Goal: Information Seeking & Learning: Learn about a topic

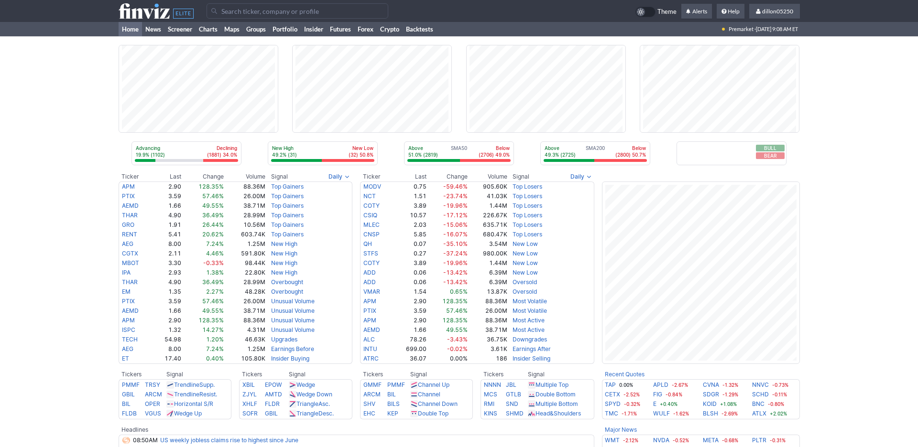
scroll to position [541, 0]
click at [240, 16] on input "Search" at bounding box center [298, 10] width 182 height 15
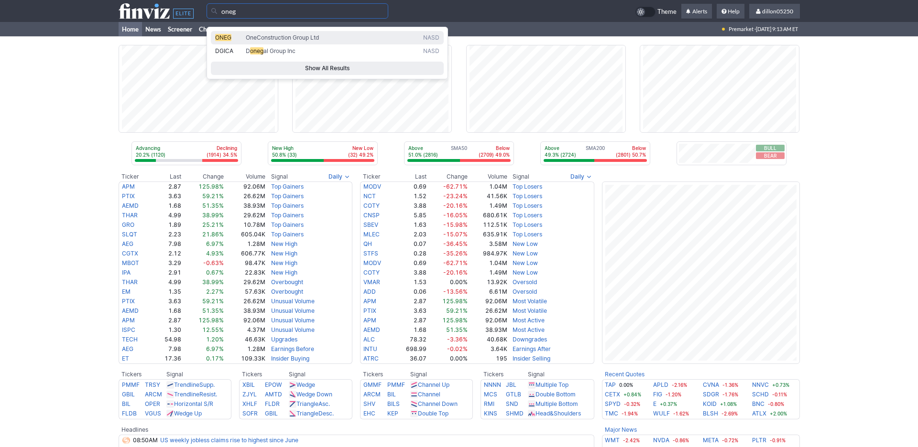
click at [231, 41] on span "ONEG" at bounding box center [223, 37] width 16 height 7
type input "ONEG"
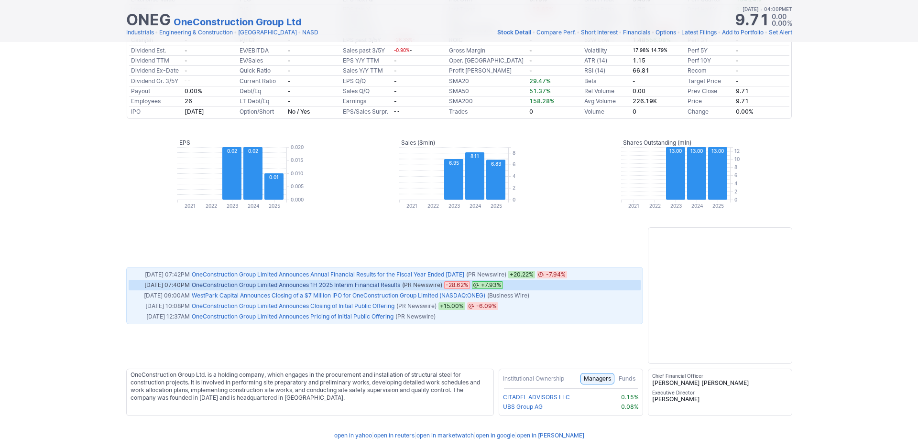
scroll to position [705, 0]
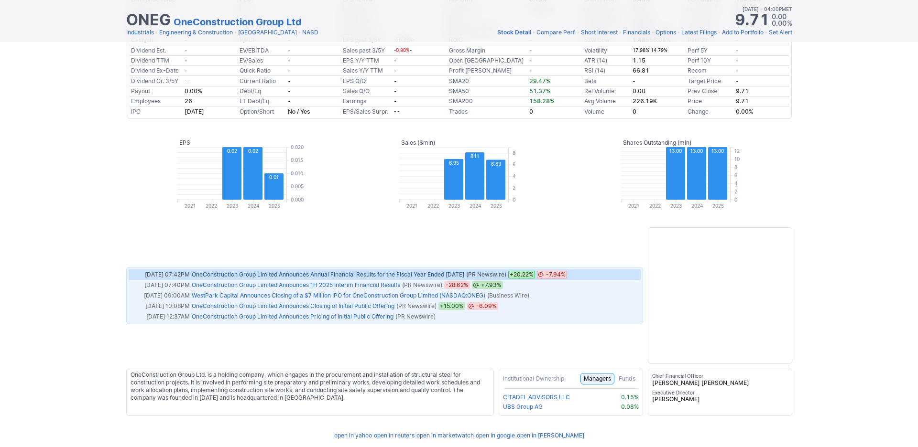
click at [347, 278] on link "OneConstruction Group Limited Announces Annual Financial Results for the Fiscal…" at bounding box center [328, 274] width 272 height 7
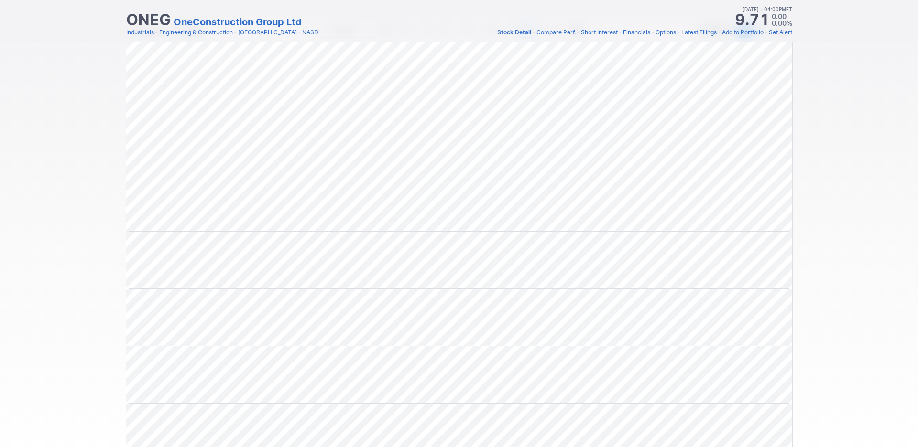
scroll to position [0, 0]
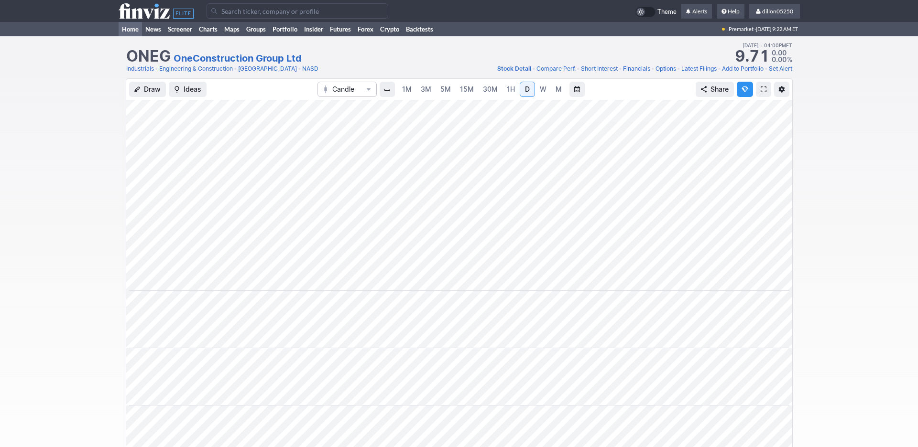
click at [140, 36] on link "Home" at bounding box center [130, 29] width 23 height 14
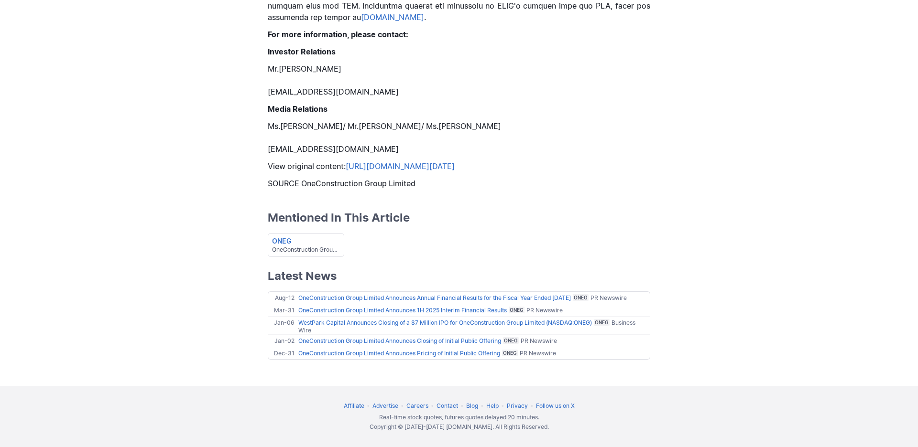
scroll to position [1678, 0]
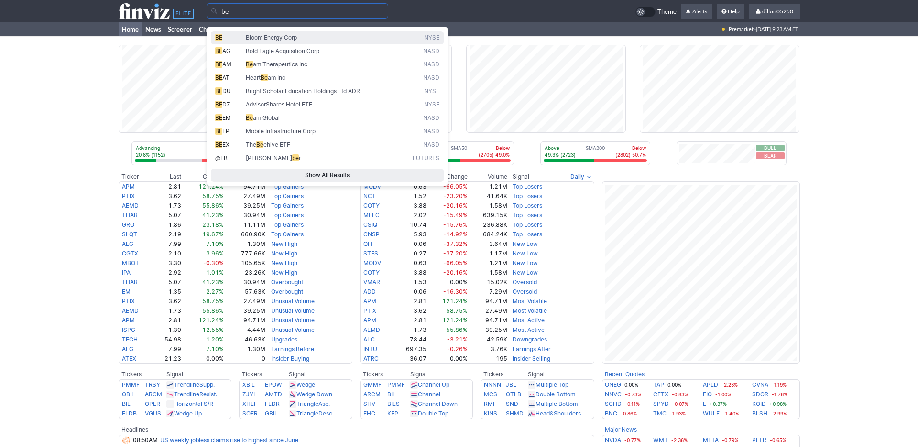
click at [297, 41] on span "Bloom Energy Corp" at bounding box center [271, 37] width 51 height 7
type input "BE"
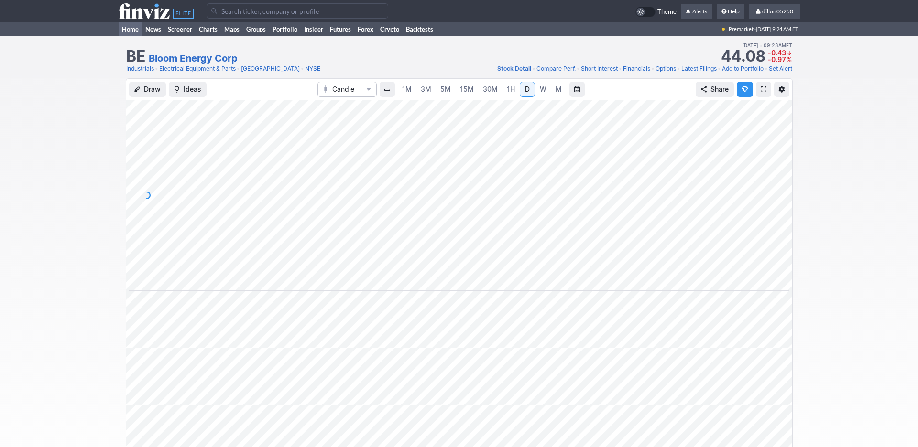
click at [128, 36] on link "Home" at bounding box center [130, 29] width 23 height 14
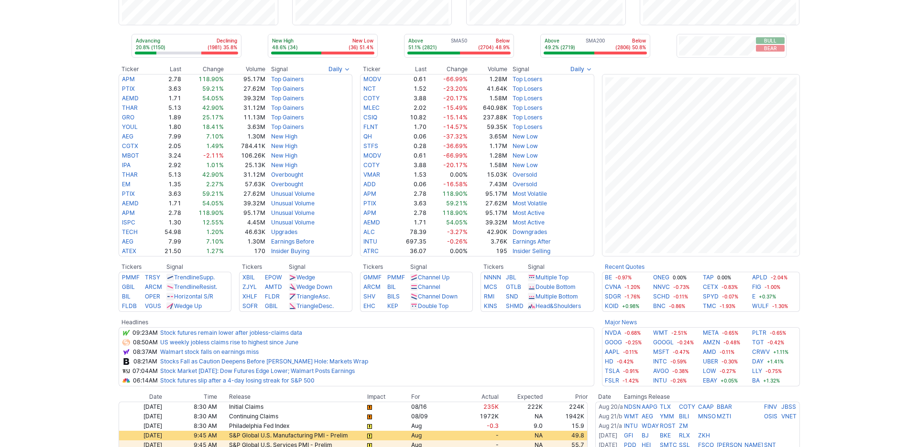
scroll to position [172, 0]
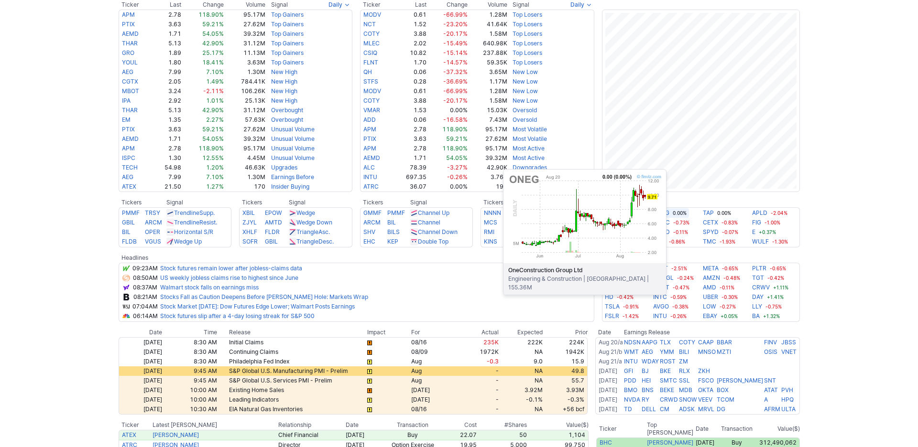
click at [669, 218] on link "ONEG" at bounding box center [661, 213] width 16 height 10
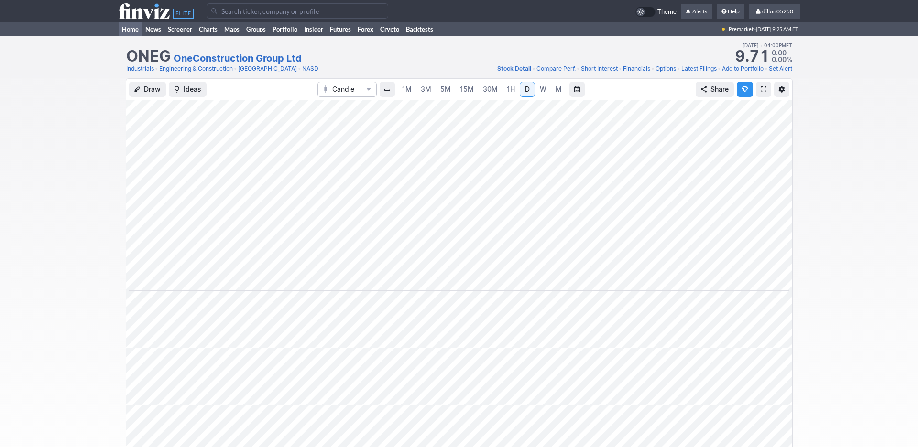
click at [134, 36] on link "Home" at bounding box center [130, 29] width 23 height 14
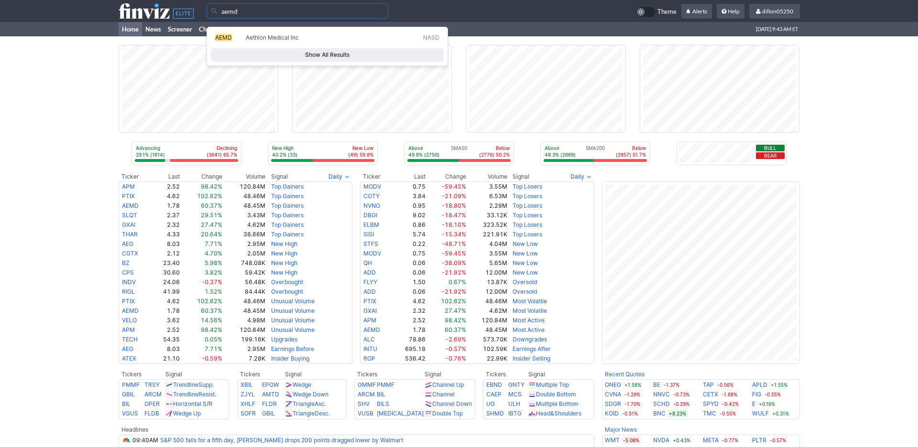
click at [224, 41] on span "AEMD" at bounding box center [223, 37] width 17 height 7
type input "AEMD"
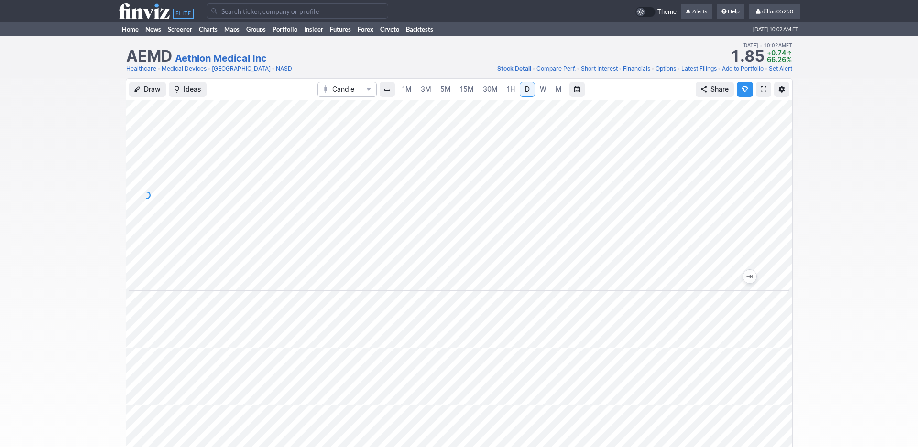
click at [761, 93] on span at bounding box center [764, 90] width 6 height 8
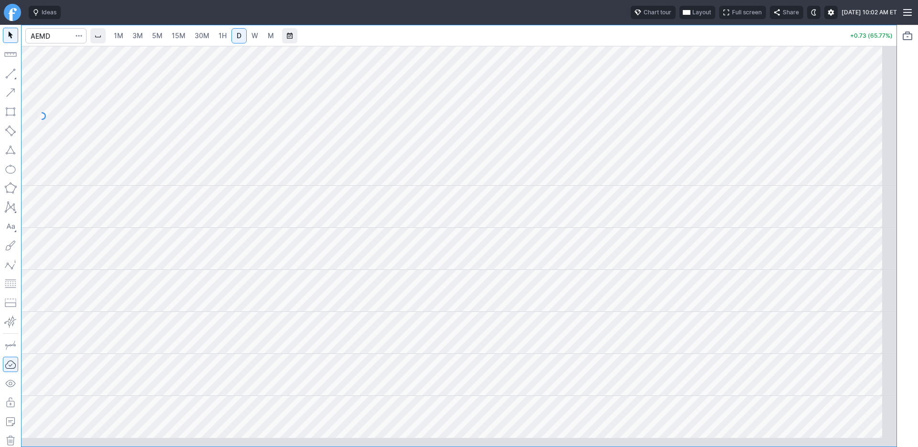
click at [684, 16] on span "button" at bounding box center [687, 13] width 6 height 8
click at [613, 43] on button "Layout" at bounding box center [605, 37] width 13 height 13
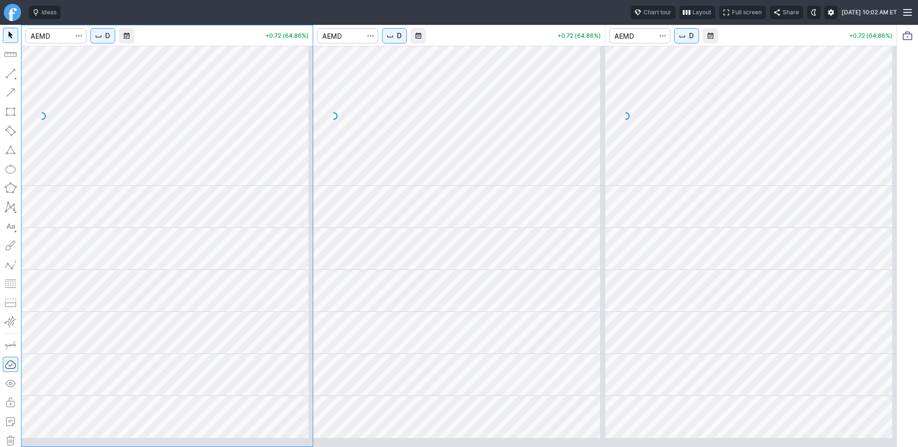
click at [402, 41] on span "D" at bounding box center [399, 36] width 5 height 10
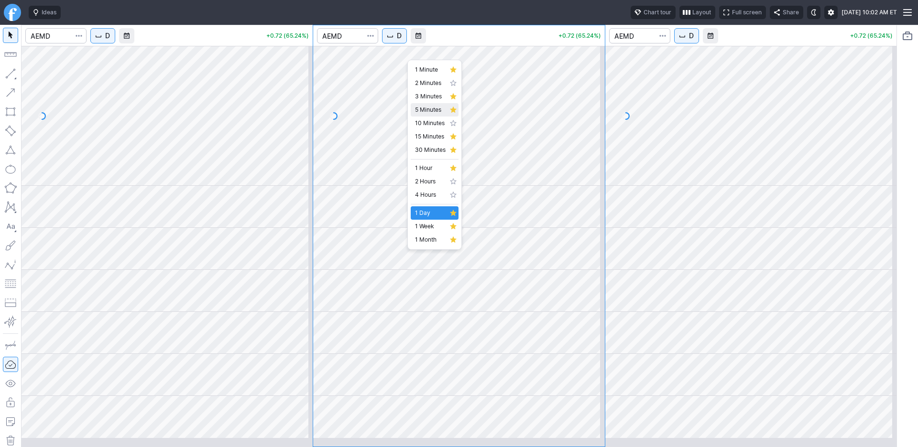
click at [427, 115] on span "5 Minutes" at bounding box center [430, 110] width 31 height 10
click at [110, 41] on span "D" at bounding box center [107, 36] width 5 height 10
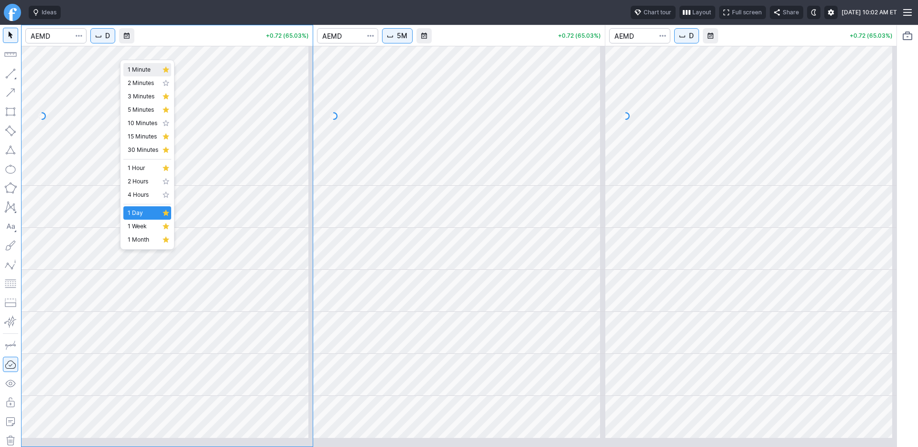
click at [145, 72] on span "1 Minute" at bounding box center [143, 70] width 31 height 10
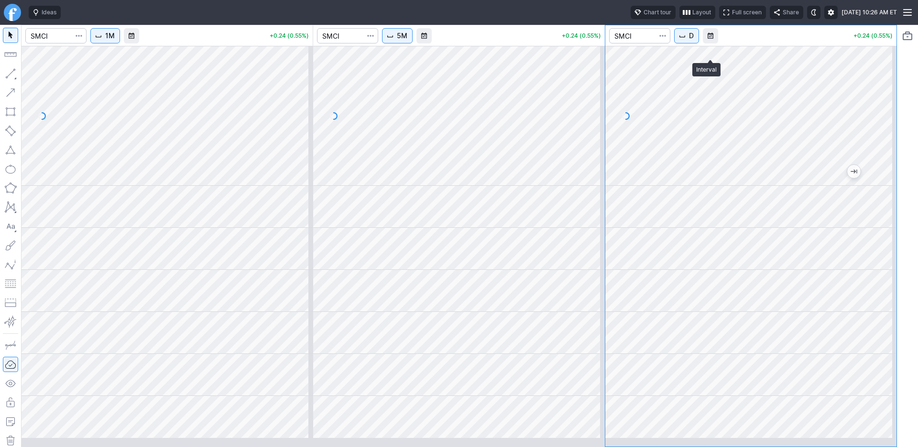
click at [694, 41] on span "D" at bounding box center [691, 36] width 5 height 10
click at [716, 231] on span "1 Week" at bounding box center [717, 227] width 31 height 10
click at [718, 250] on div "Dismiss popup 1 Minute 2 Minutes 3 Minutes 5 Minutes 10 Minutes 15 Minutes 30 M…" at bounding box center [721, 155] width 54 height 190
click at [696, 41] on span "W" at bounding box center [692, 36] width 7 height 10
click at [713, 216] on span "1 Day" at bounding box center [717, 212] width 31 height 10
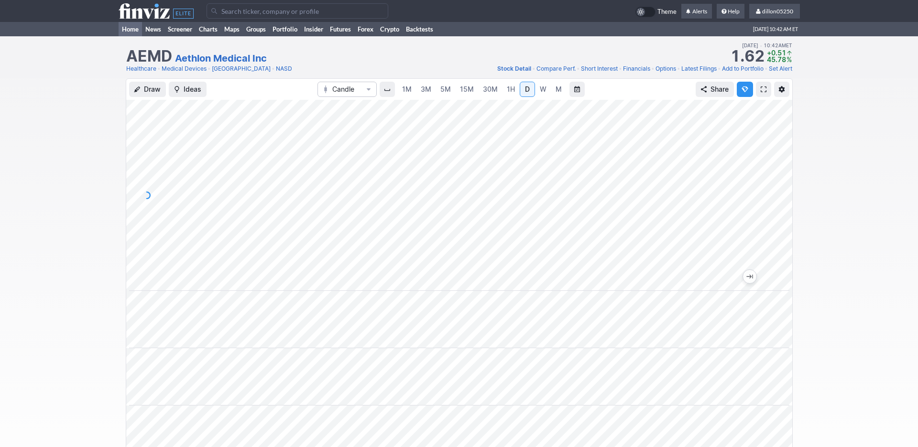
click at [128, 36] on link "Home" at bounding box center [130, 29] width 23 height 14
